Goal: Task Accomplishment & Management: Manage account settings

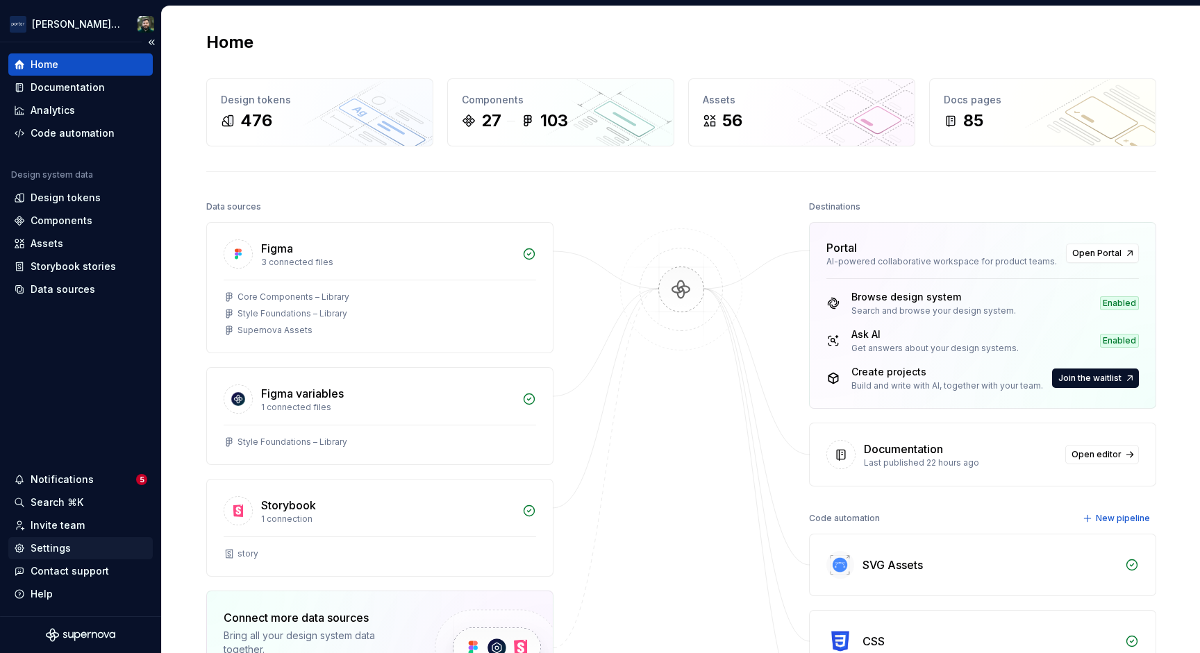
click at [65, 543] on div "Settings" at bounding box center [51, 549] width 40 height 14
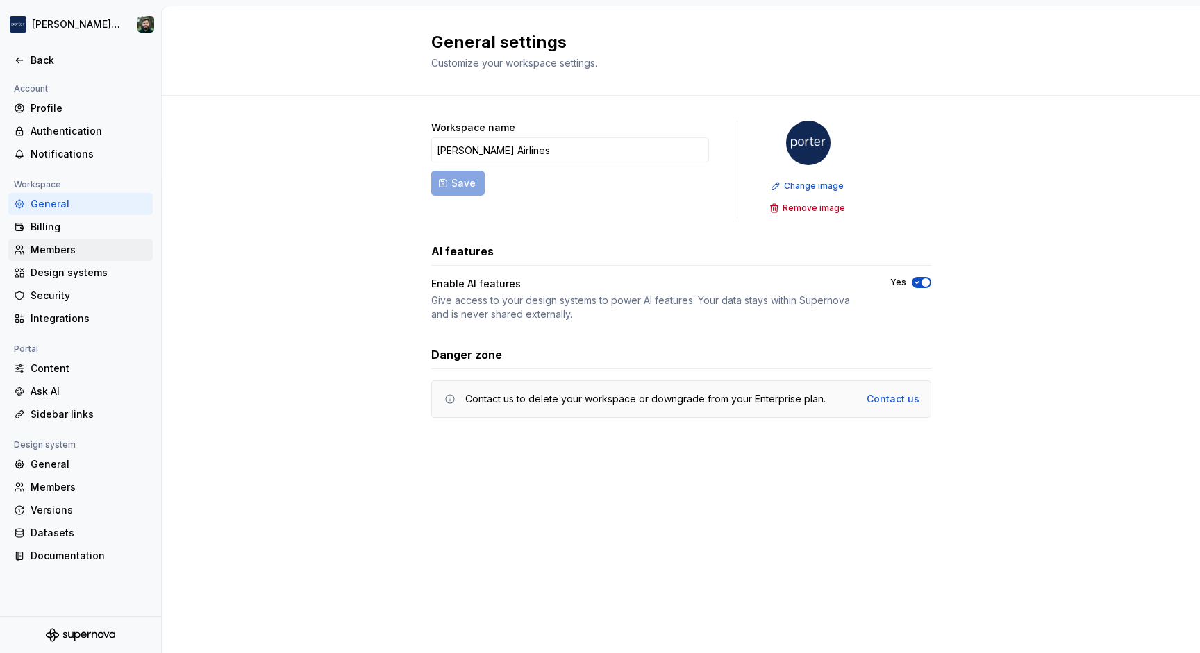
click at [65, 247] on div "Members" at bounding box center [89, 250] width 117 height 14
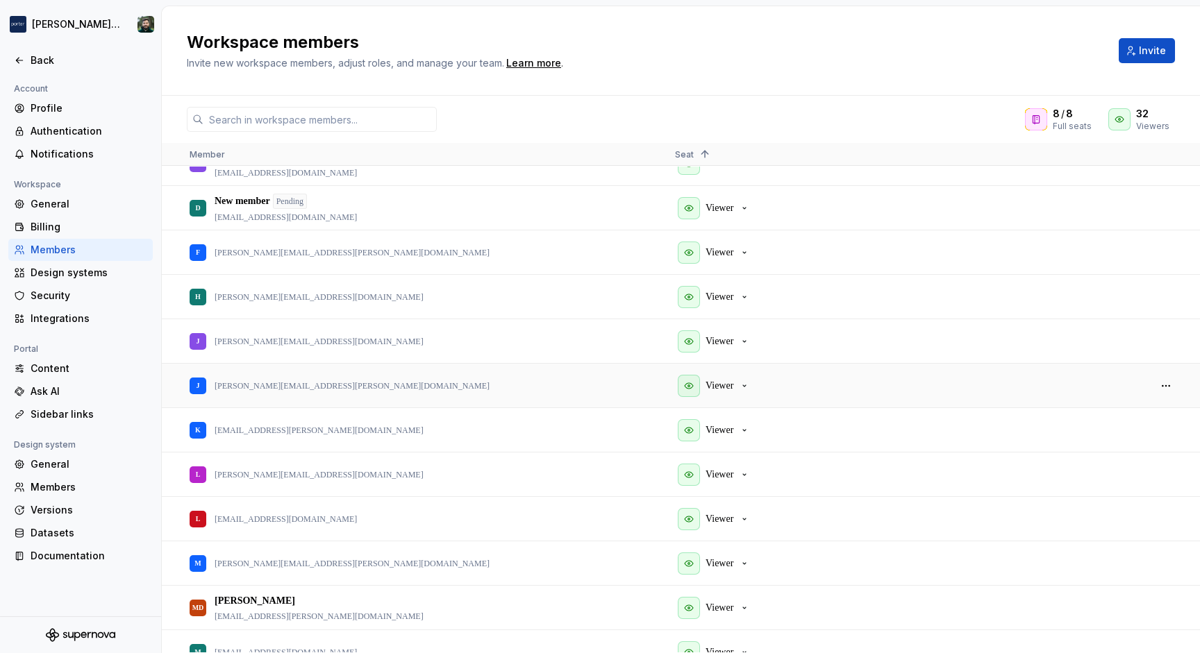
scroll to position [133, 0]
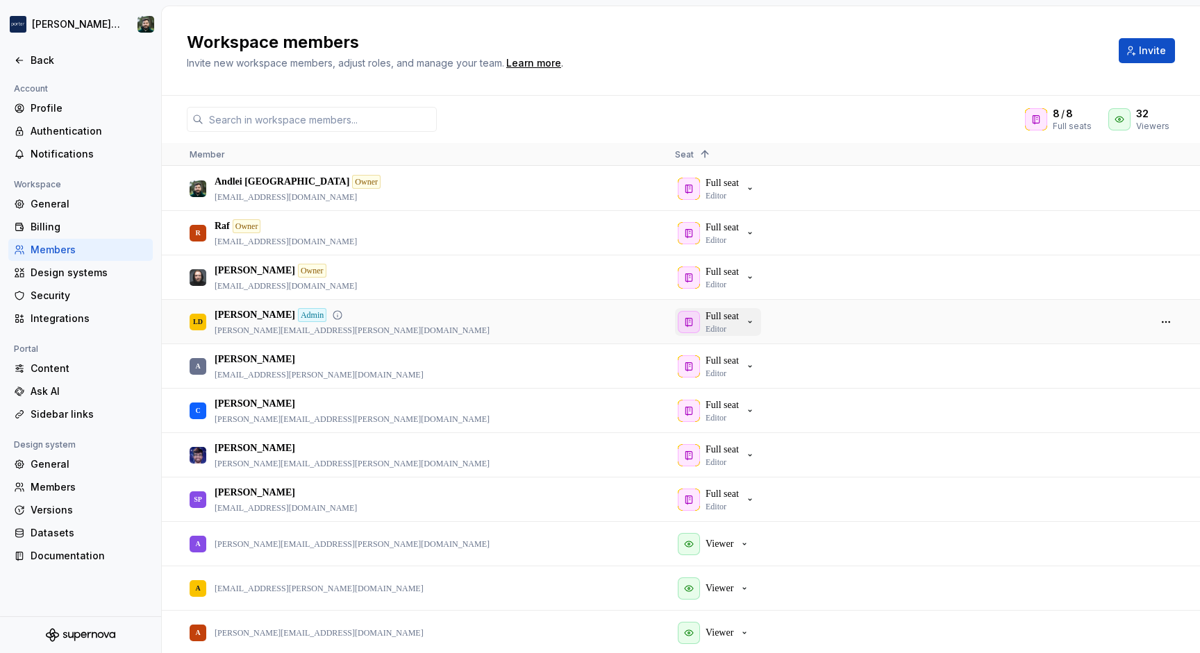
click at [739, 324] on div "Full seat Editor" at bounding box center [722, 322] width 33 height 25
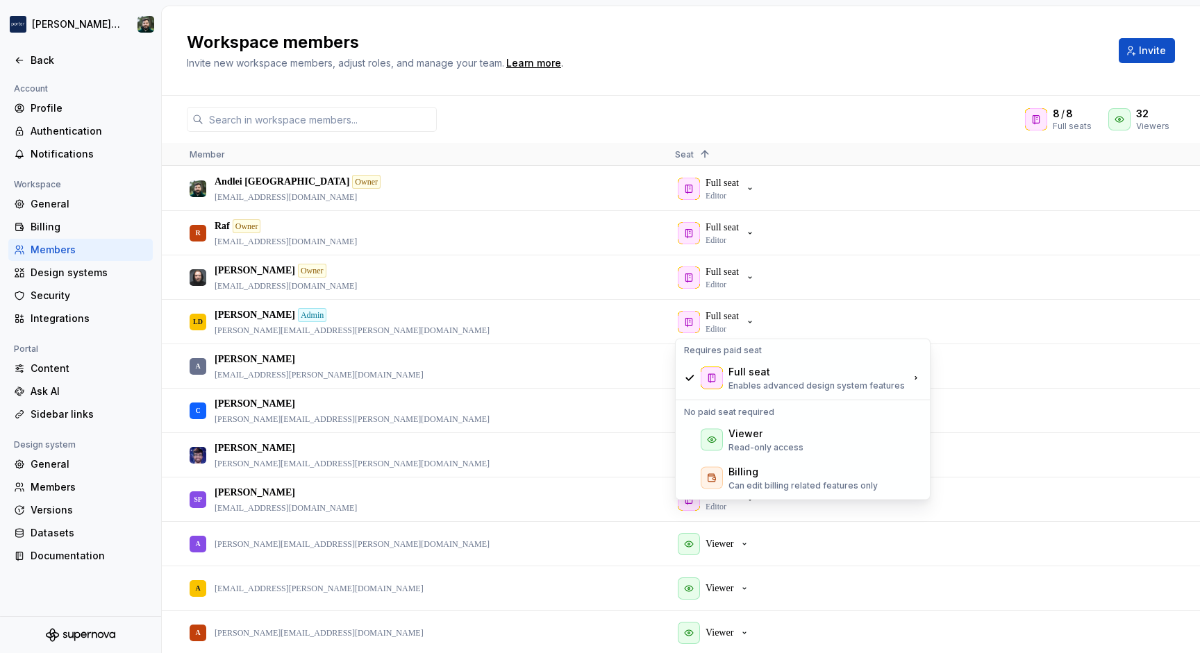
click at [744, 78] on div "Workspace members Invite new workspace members, adjust roles, and manage your t…" at bounding box center [681, 51] width 1038 height 90
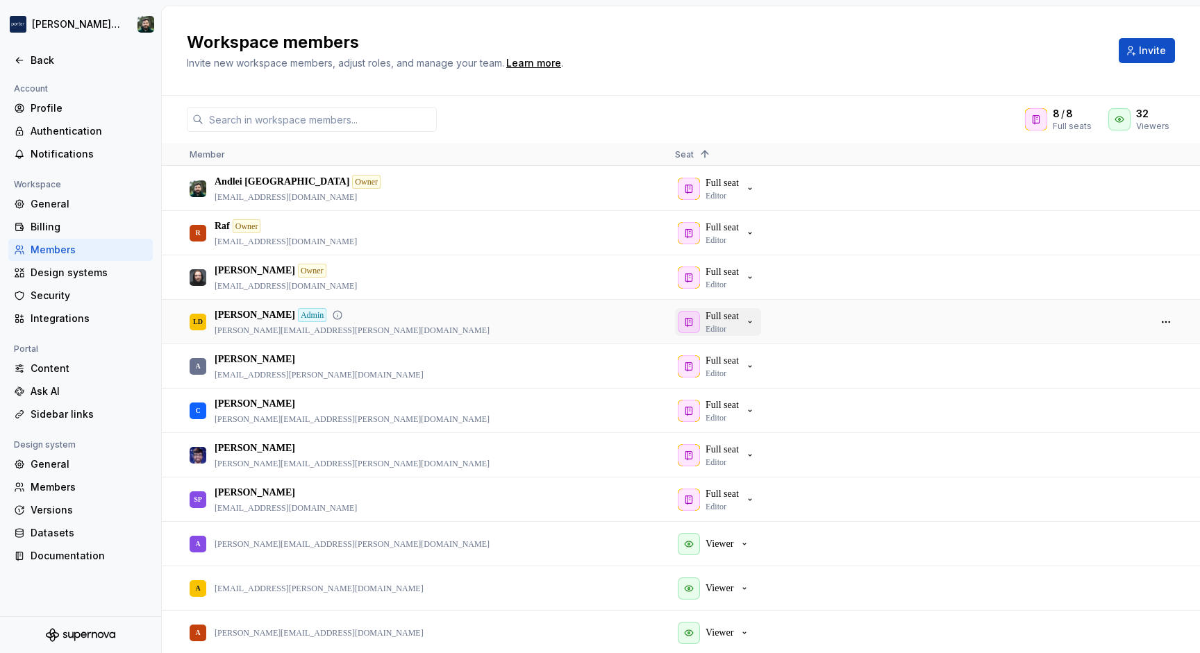
click at [735, 328] on div "Full seat Editor" at bounding box center [722, 322] width 33 height 25
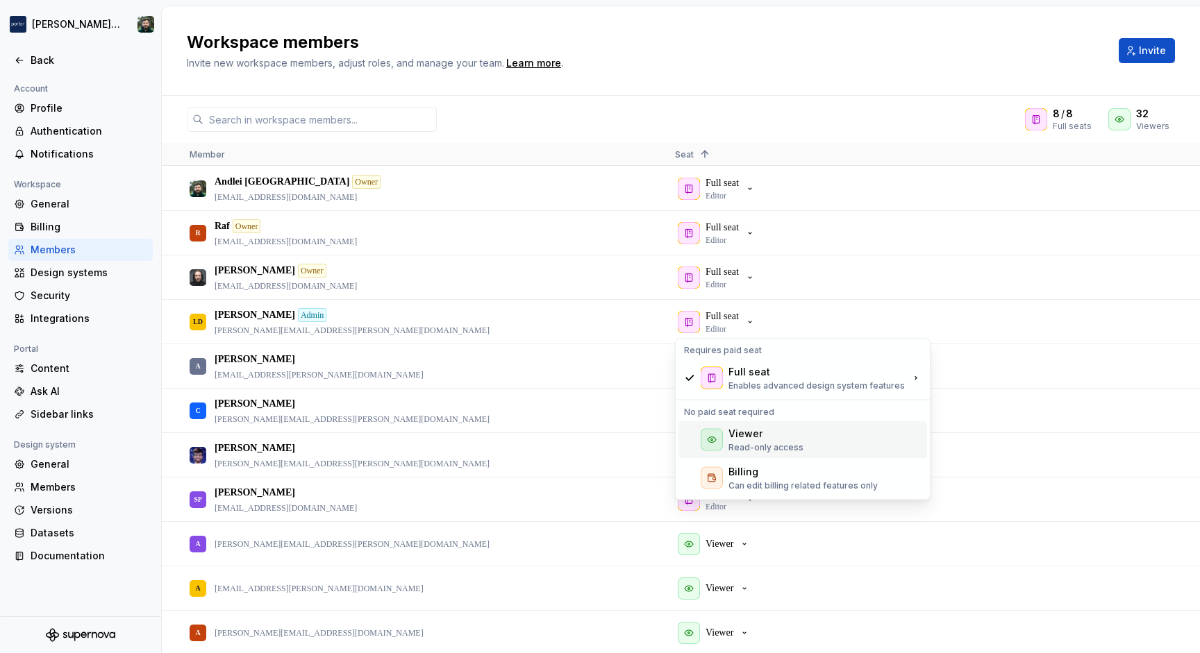
click at [765, 431] on div "Viewer" at bounding box center [765, 434] width 75 height 14
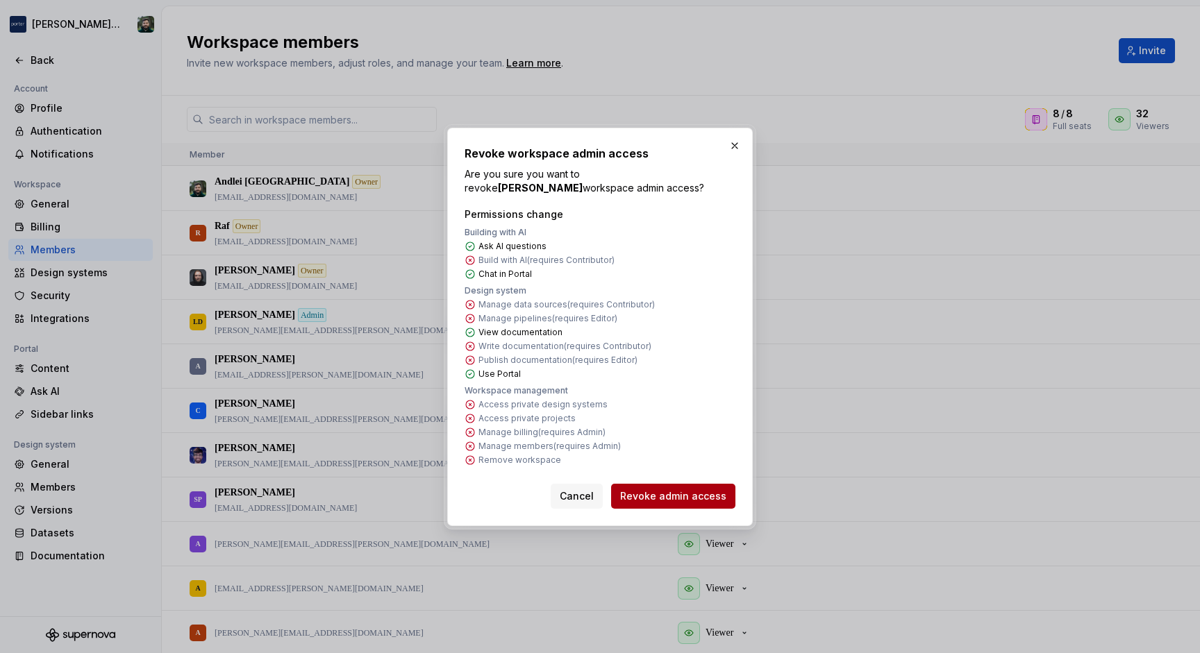
click at [651, 499] on span "Revoke admin access" at bounding box center [673, 497] width 106 height 14
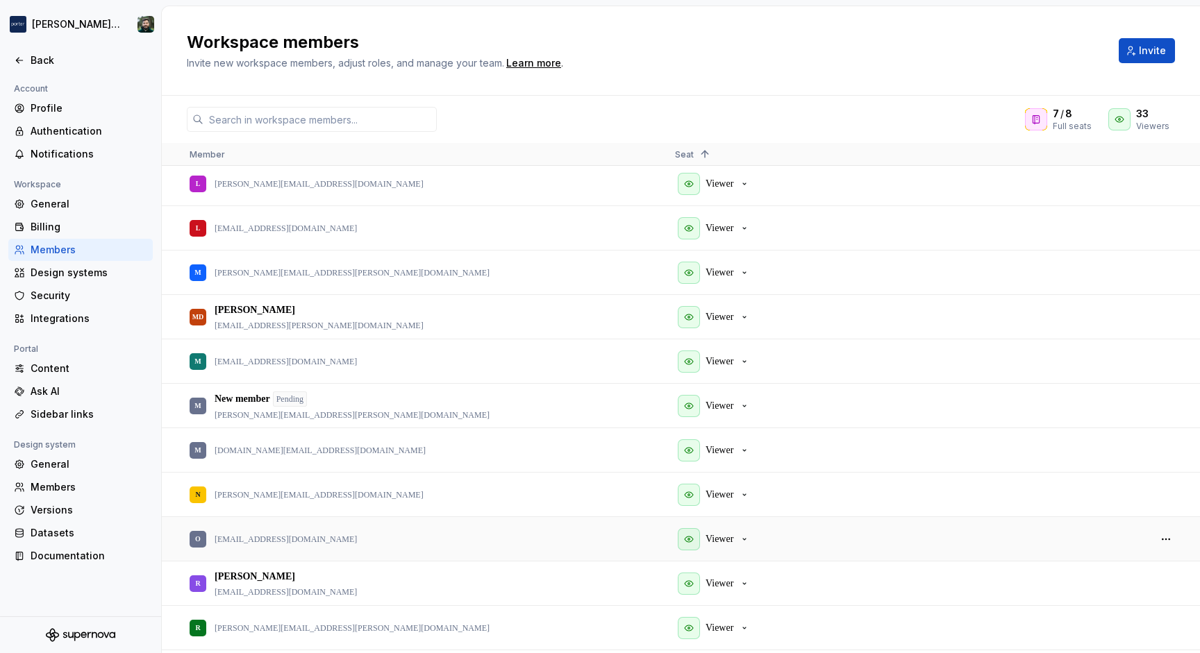
scroll to position [921, 0]
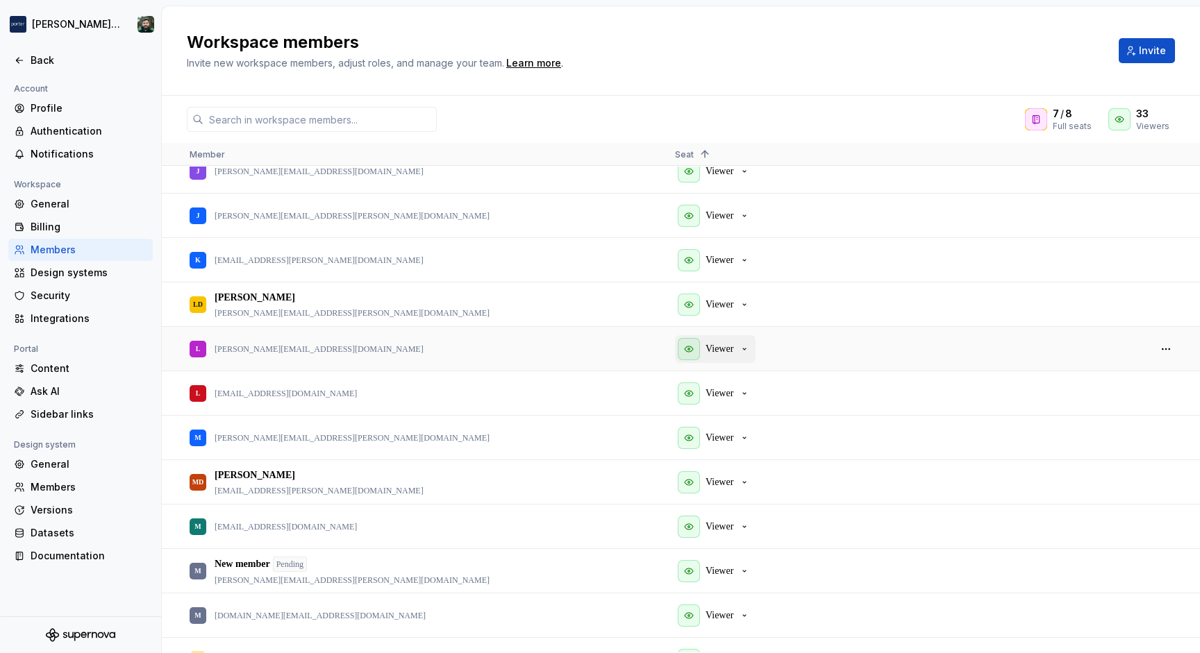
click at [728, 347] on p "Viewer" at bounding box center [720, 349] width 28 height 14
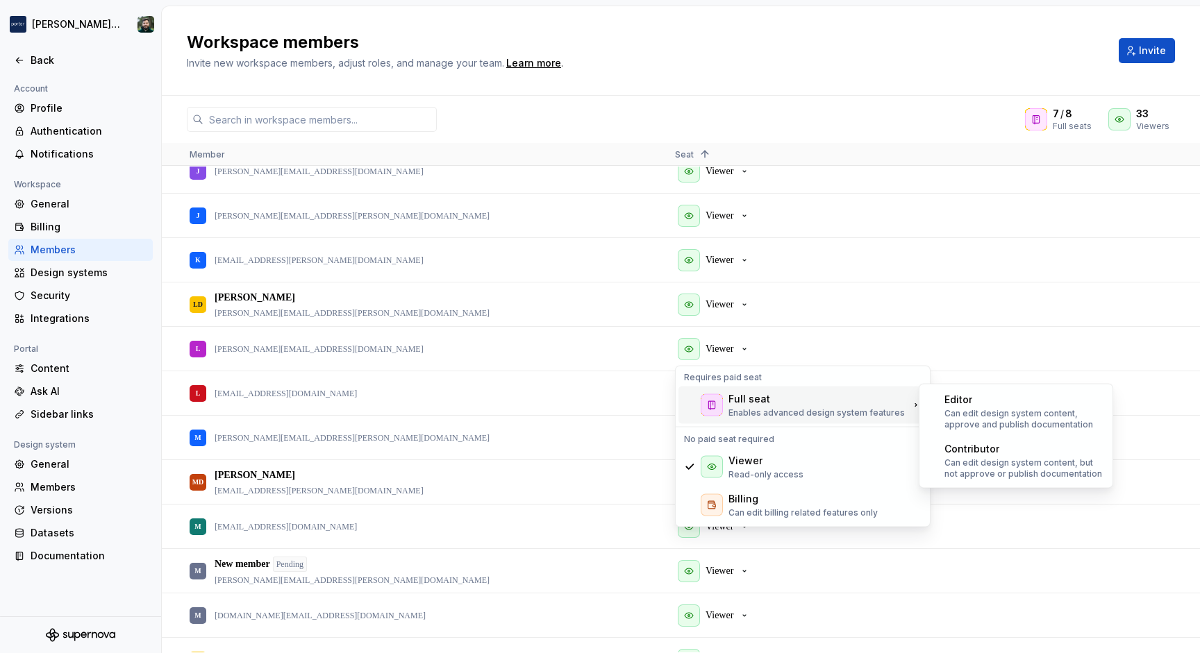
click at [753, 399] on div "Full seat" at bounding box center [749, 399] width 42 height 14
click at [1046, 410] on p "Can edit design system content, approve and publish documentation" at bounding box center [1024, 419] width 160 height 22
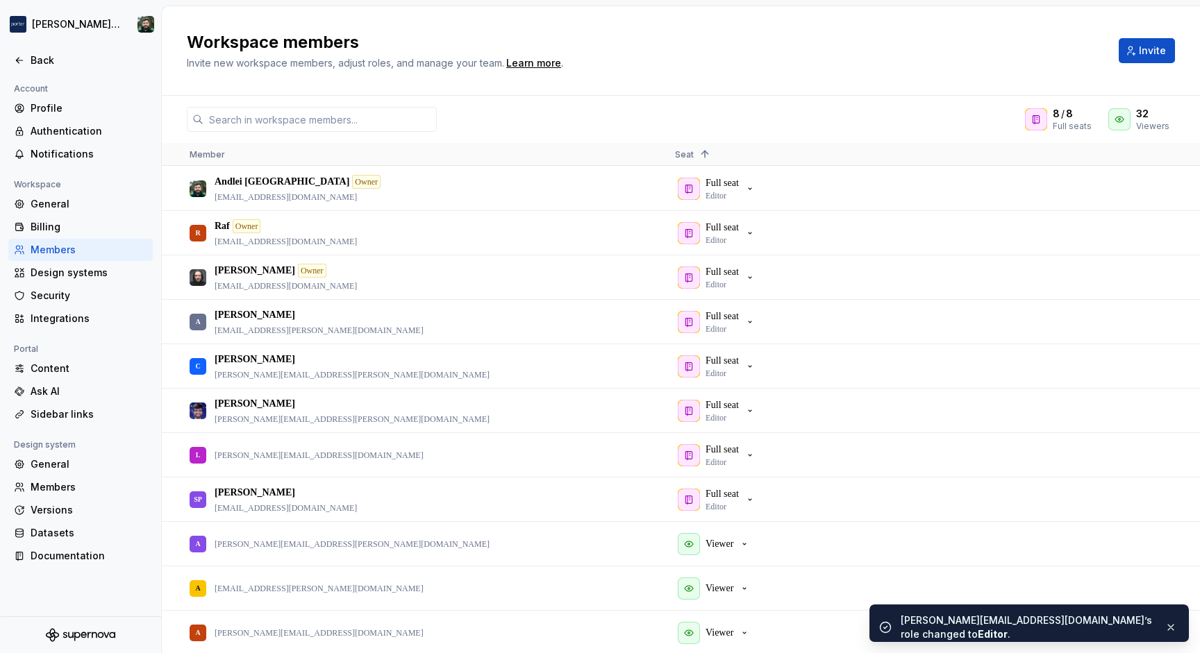
click at [642, 34] on h2 "Workspace members" at bounding box center [644, 42] width 915 height 22
